Goal: Task Accomplishment & Management: Use online tool/utility

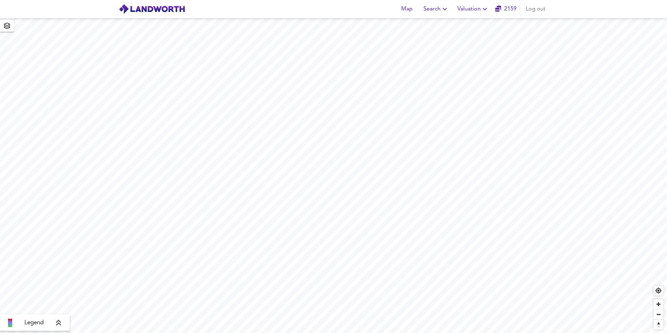
drag, startPoint x: 469, startPoint y: 10, endPoint x: 465, endPoint y: 12, distance: 4.1
click at [469, 10] on span "Valuation" at bounding box center [474, 9] width 32 height 10
click at [459, 28] on li "New Valuation Report" at bounding box center [473, 25] width 83 height 13
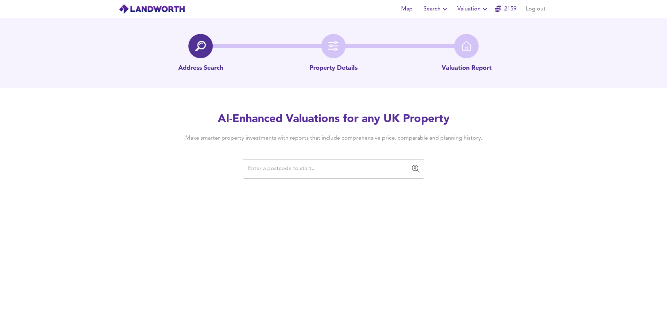
click at [299, 165] on input "text" at bounding box center [328, 168] width 165 height 13
paste input "NW6 6EX"
type input "NW6 6EX"
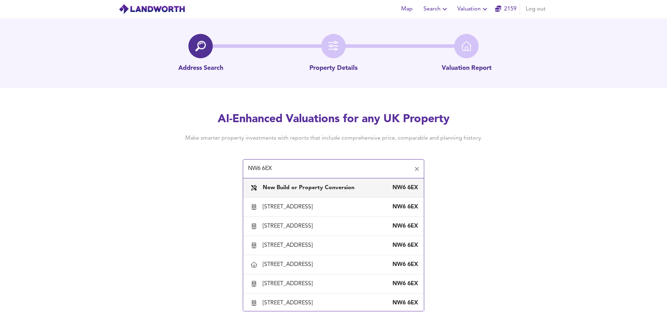
click at [325, 191] on b "New Build or Property Conversion" at bounding box center [309, 188] width 92 height 6
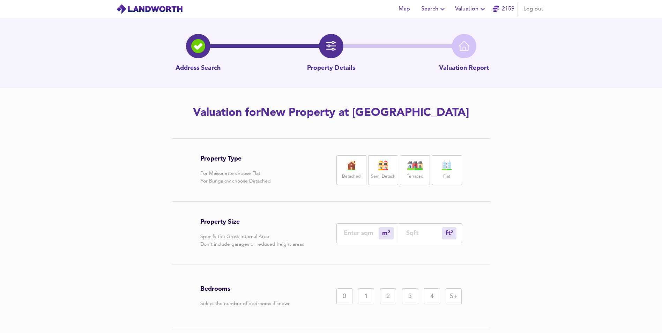
click at [343, 168] on img at bounding box center [351, 166] width 17 height 10
click at [384, 168] on img at bounding box center [383, 166] width 17 height 10
click at [403, 166] on div "Terraced" at bounding box center [415, 170] width 30 height 30
click at [412, 239] on div "ft² sqft" at bounding box center [430, 233] width 63 height 20
click at [417, 231] on input "number" at bounding box center [424, 232] width 36 height 7
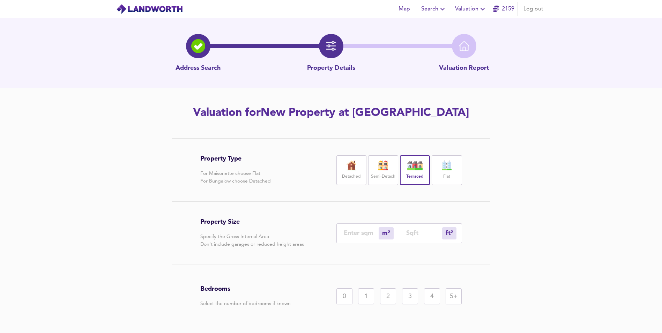
type input "0"
type input "2"
type input "24"
type input "23"
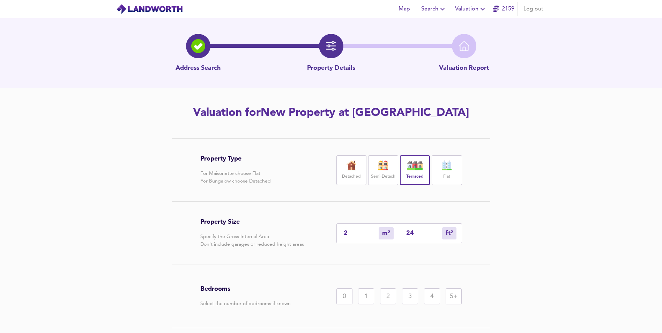
type input "249"
type input "232"
type input "2492"
click at [461, 295] on div "5+" at bounding box center [454, 296] width 16 height 16
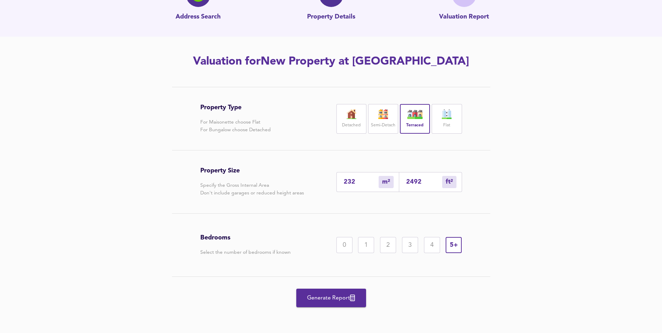
click at [333, 297] on span "Generate Report" at bounding box center [331, 298] width 56 height 10
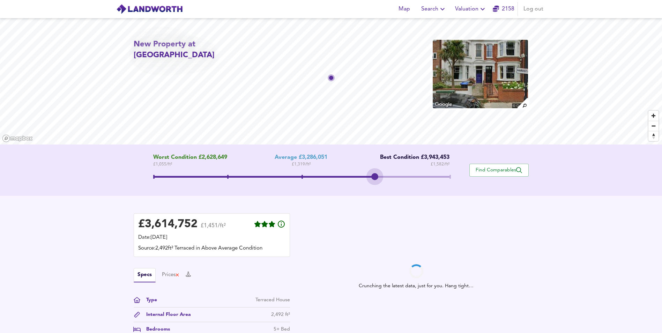
drag, startPoint x: 301, startPoint y: 176, endPoint x: 381, endPoint y: 179, distance: 80.3
click at [378, 179] on span at bounding box center [374, 176] width 7 height 7
